Goal: Check status: Check status

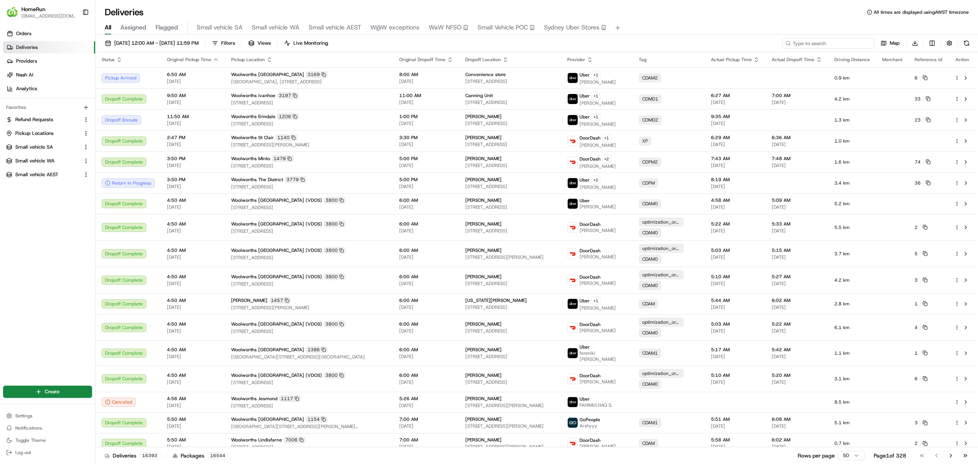
click at [815, 43] on input at bounding box center [828, 43] width 92 height 11
paste input "265269408"
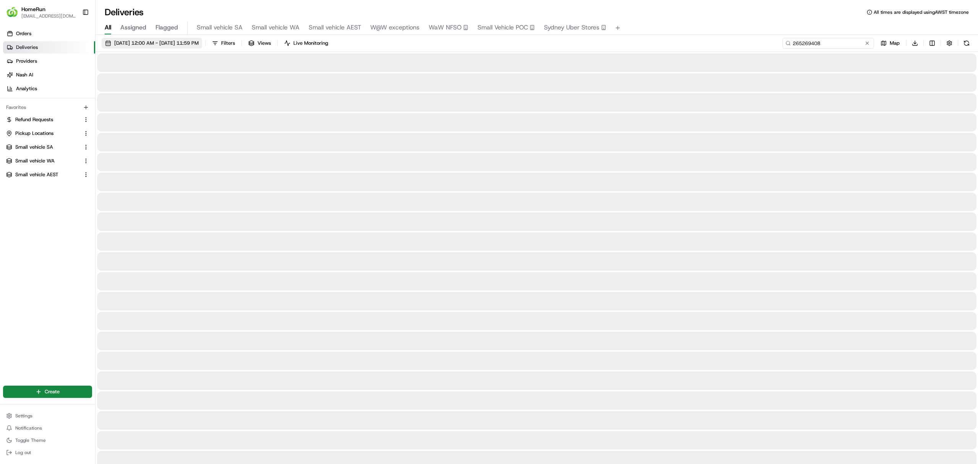
type input "265269408"
click at [188, 44] on span "[DATE] 12:00 AM - [DATE] 11:59 PM" at bounding box center [156, 43] width 84 height 7
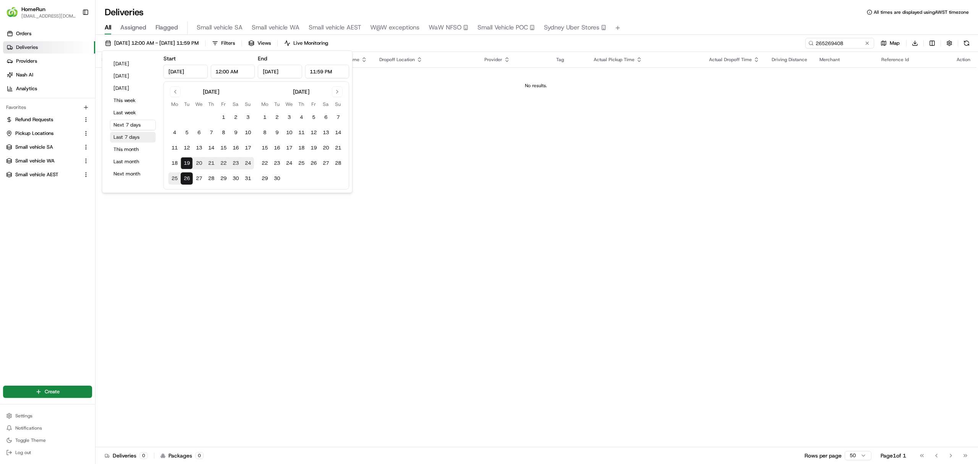
click at [124, 138] on button "Last 7 days" at bounding box center [133, 137] width 46 height 11
type input "[DATE]"
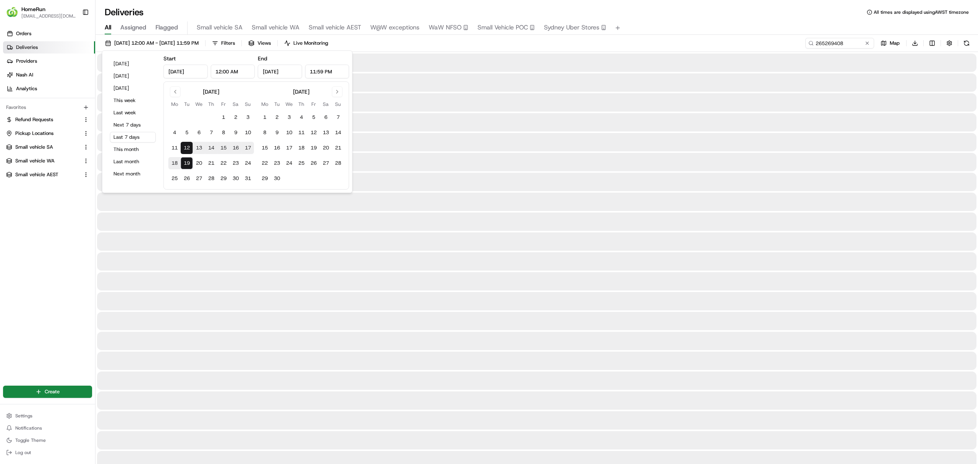
drag, startPoint x: 598, startPoint y: 40, endPoint x: 645, endPoint y: 40, distance: 47.4
click at [600, 40] on div "[DATE] 12:00 AM - [DATE] 11:59 PM Filters Views Live Monitoring 265269408 Map D…" at bounding box center [536, 45] width 882 height 14
